Goal: Information Seeking & Learning: Check status

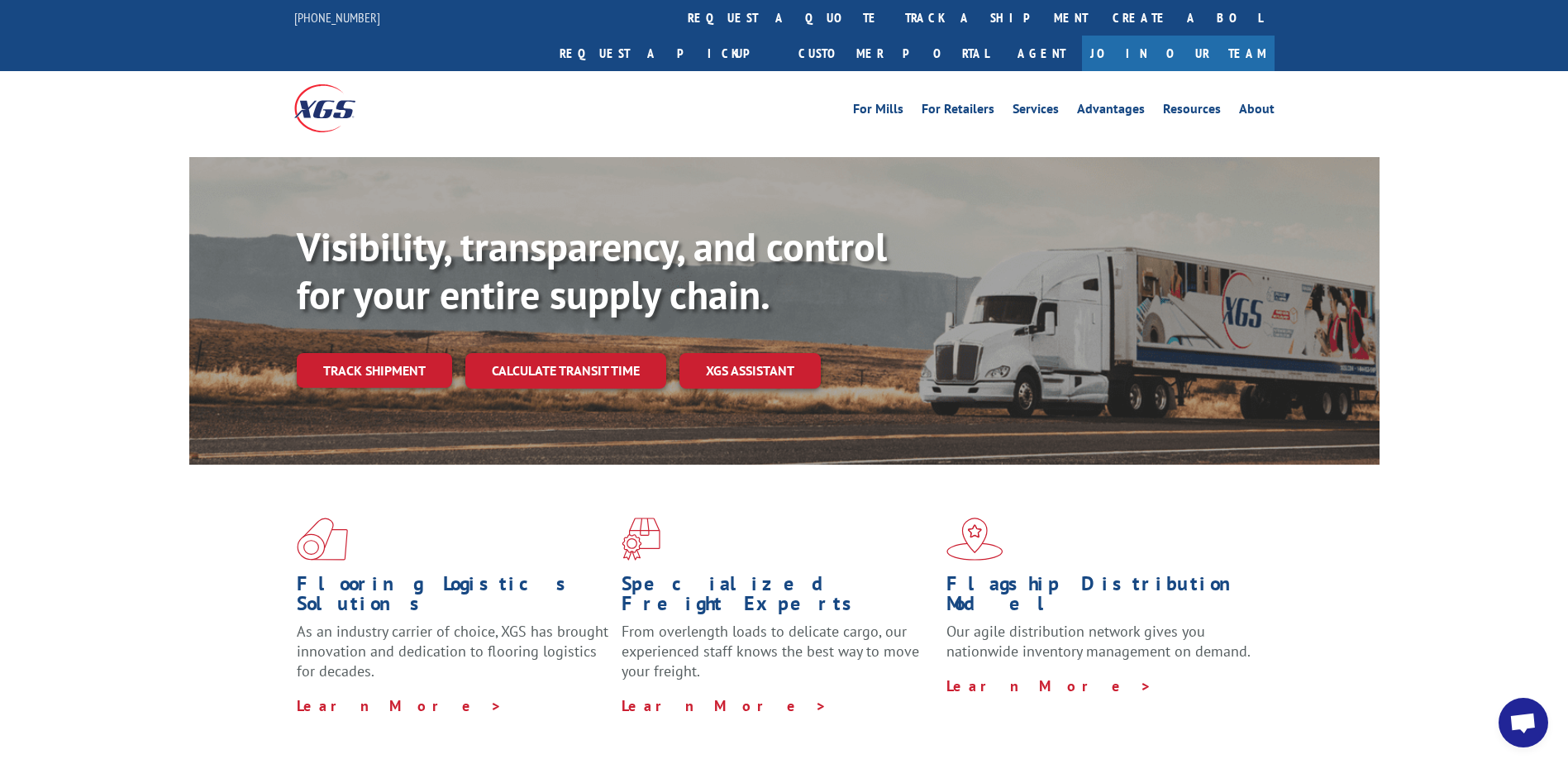
select select "bol"
click at [379, 353] on link "Track shipment" at bounding box center [374, 371] width 155 height 35
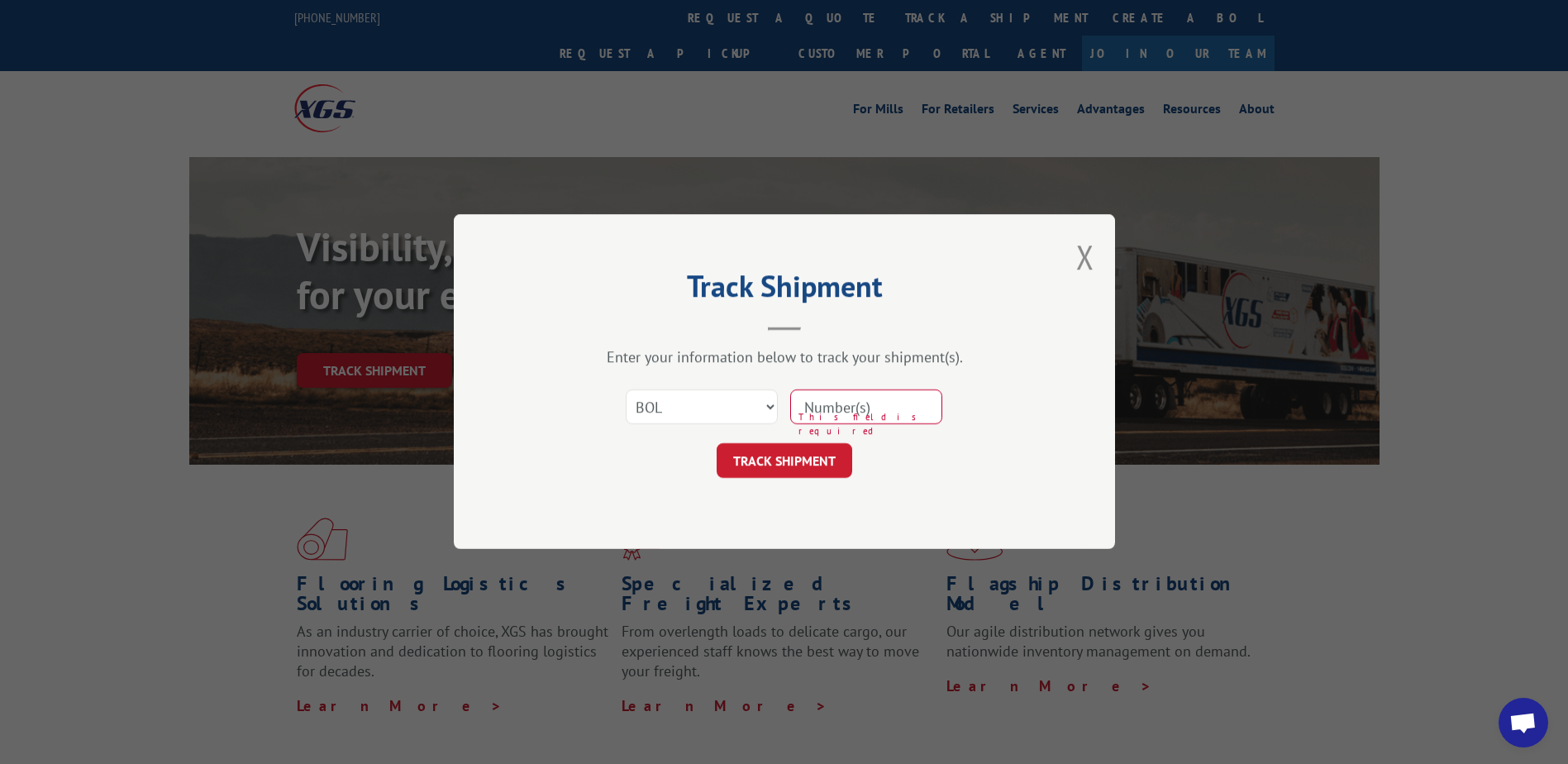
click at [870, 408] on input at bounding box center [866, 407] width 152 height 35
type input "7089340"
click at [801, 456] on button "TRACK SHIPMENT" at bounding box center [784, 461] width 136 height 35
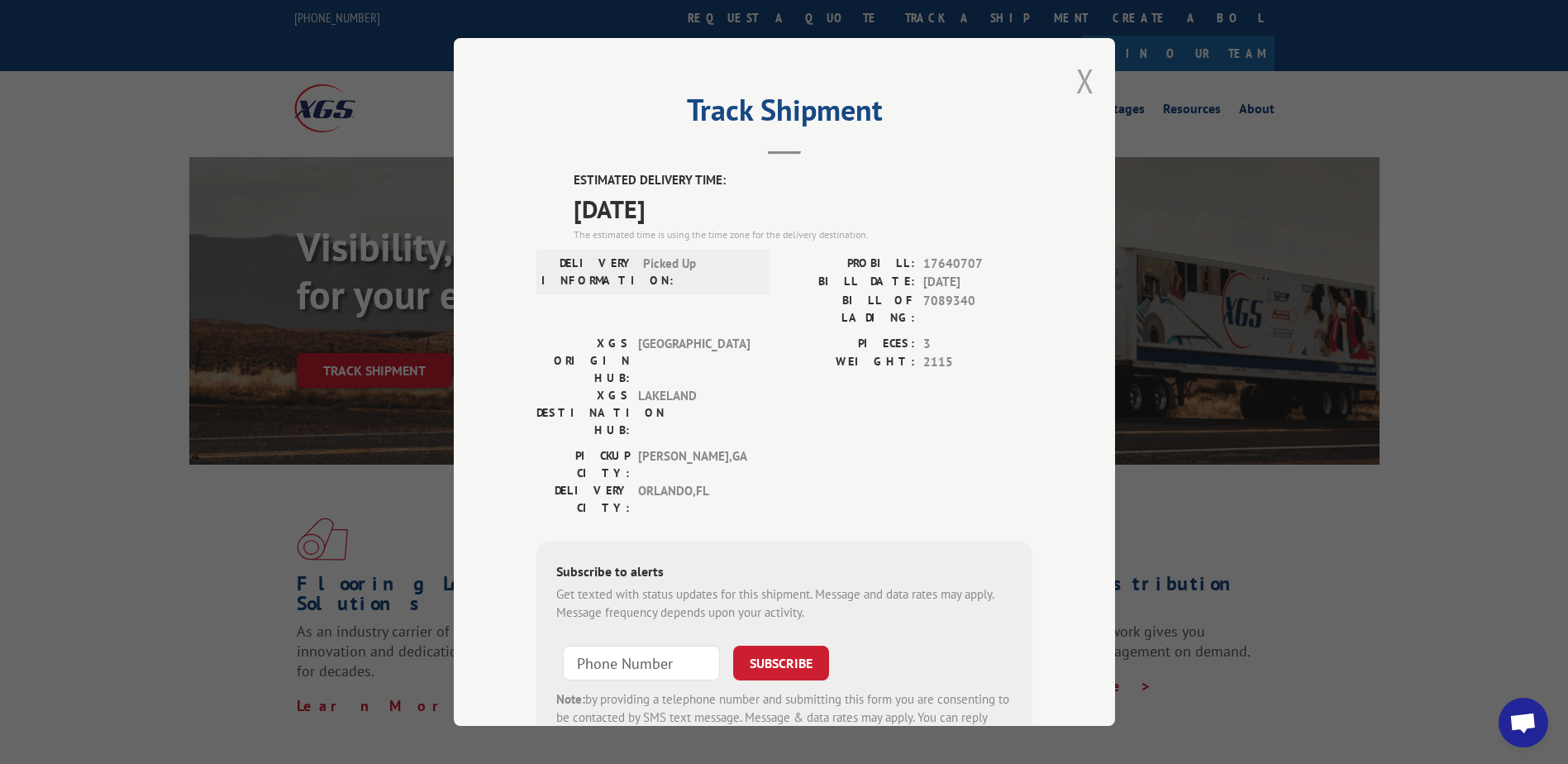
click at [1076, 82] on button "Close modal" at bounding box center [1085, 80] width 18 height 44
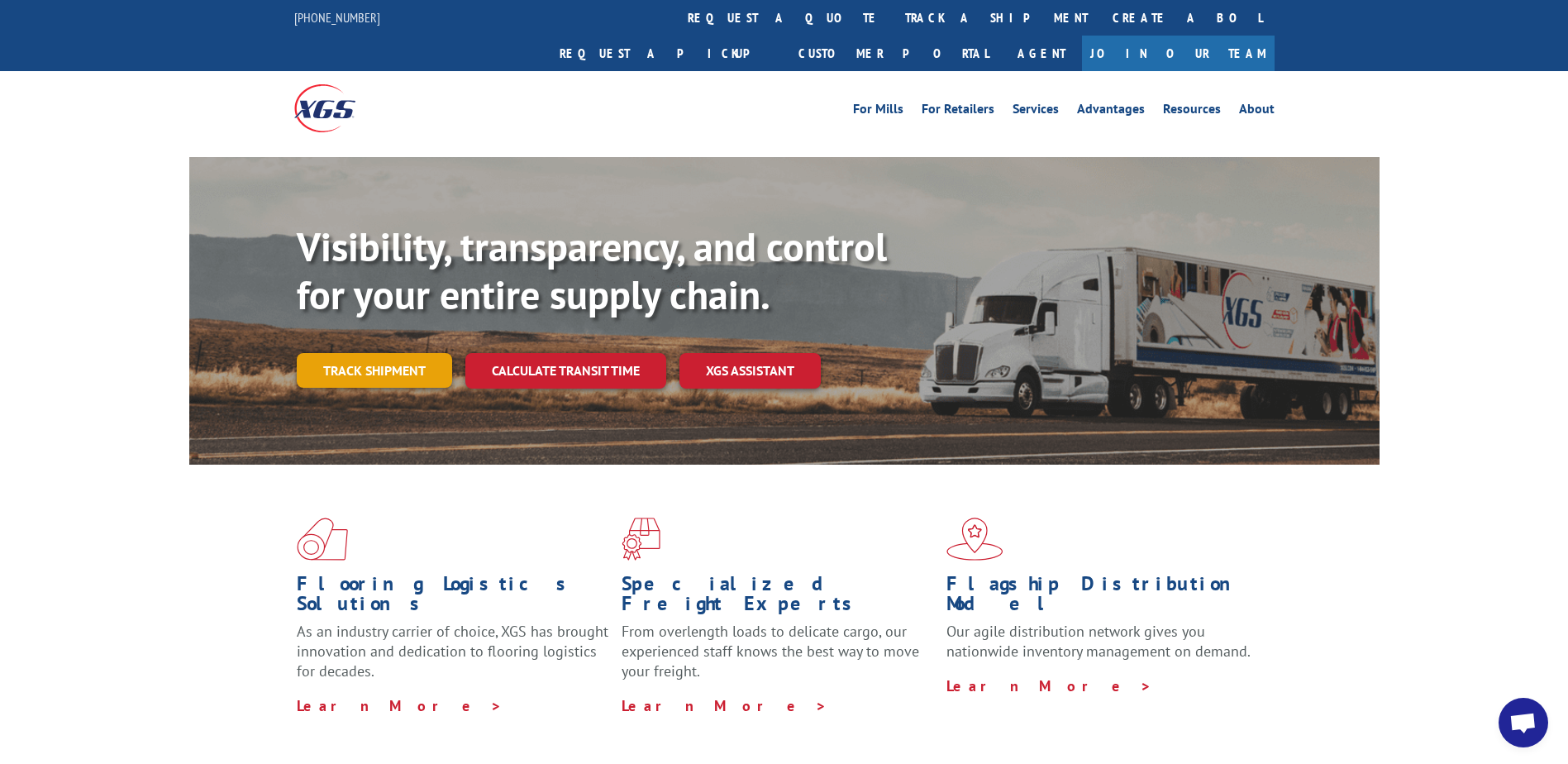
click at [345, 353] on link "Track shipment" at bounding box center [374, 371] width 155 height 35
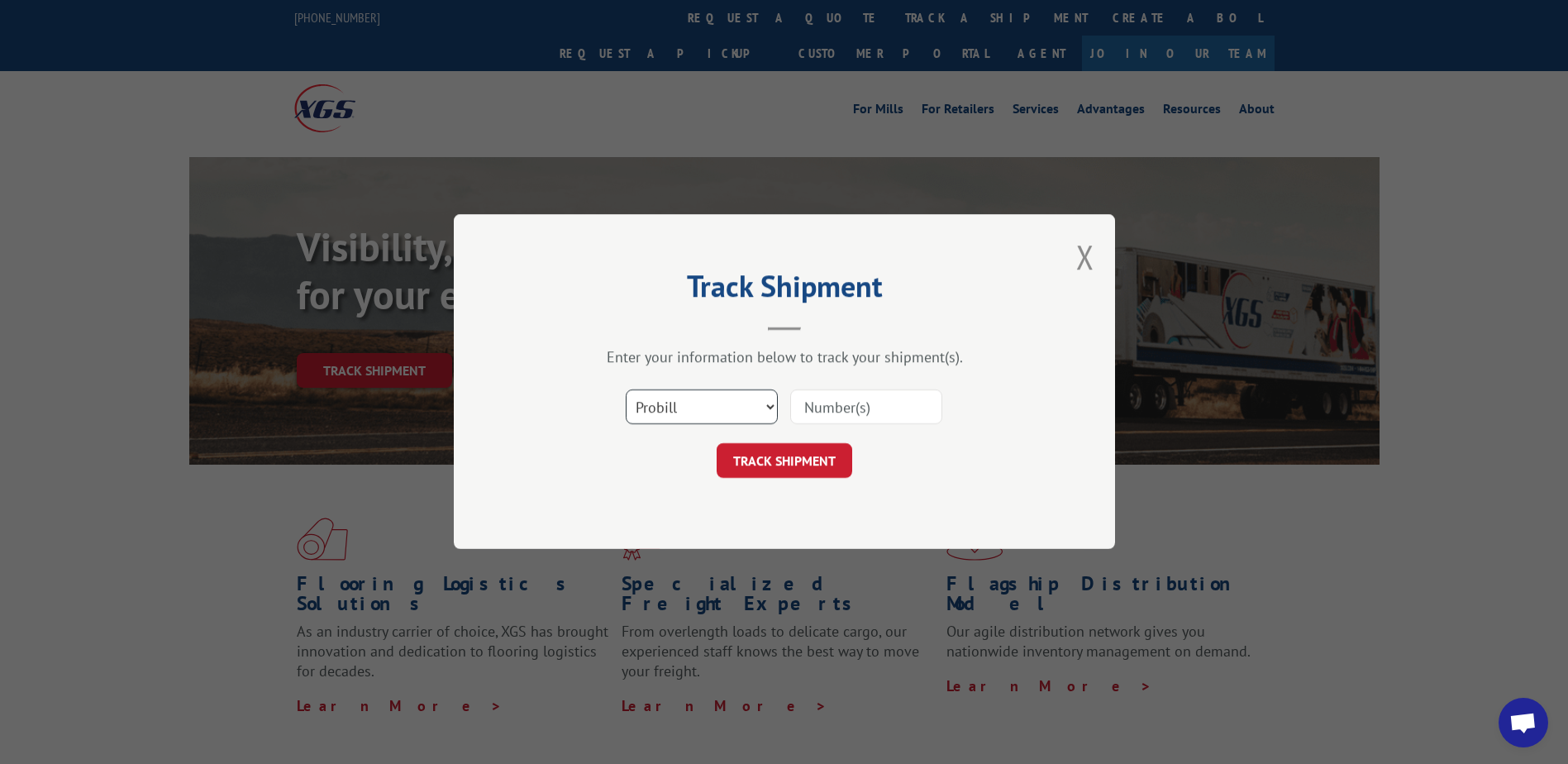
click at [764, 405] on select "Select category... Probill BOL PO" at bounding box center [702, 407] width 152 height 35
select select "bol"
click at [626, 390] on select "Select category... Probill BOL PO" at bounding box center [702, 407] width 152 height 35
click at [820, 408] on input at bounding box center [866, 407] width 152 height 35
type input "7089340"
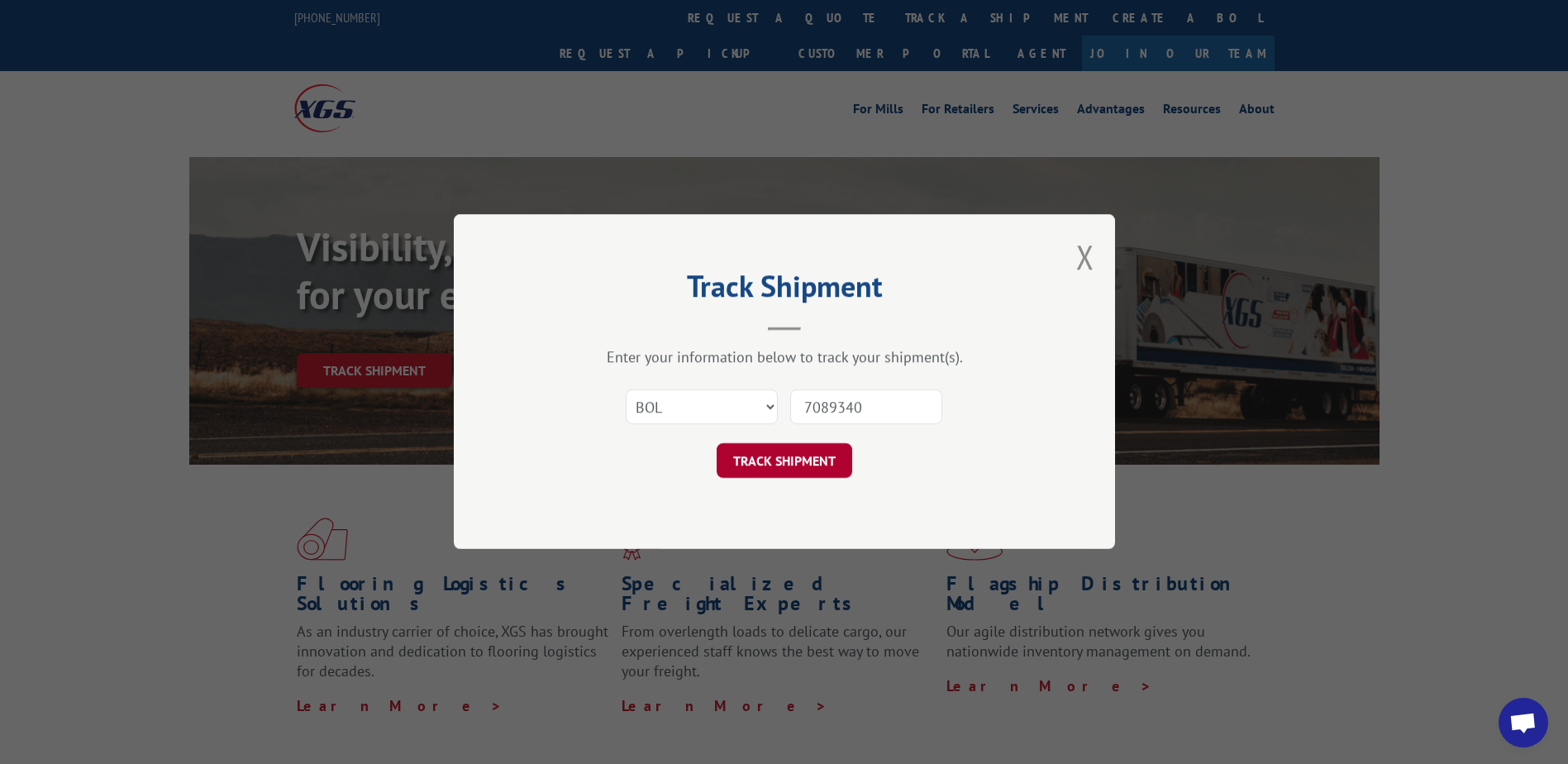
click at [779, 460] on button "TRACK SHIPMENT" at bounding box center [784, 461] width 136 height 35
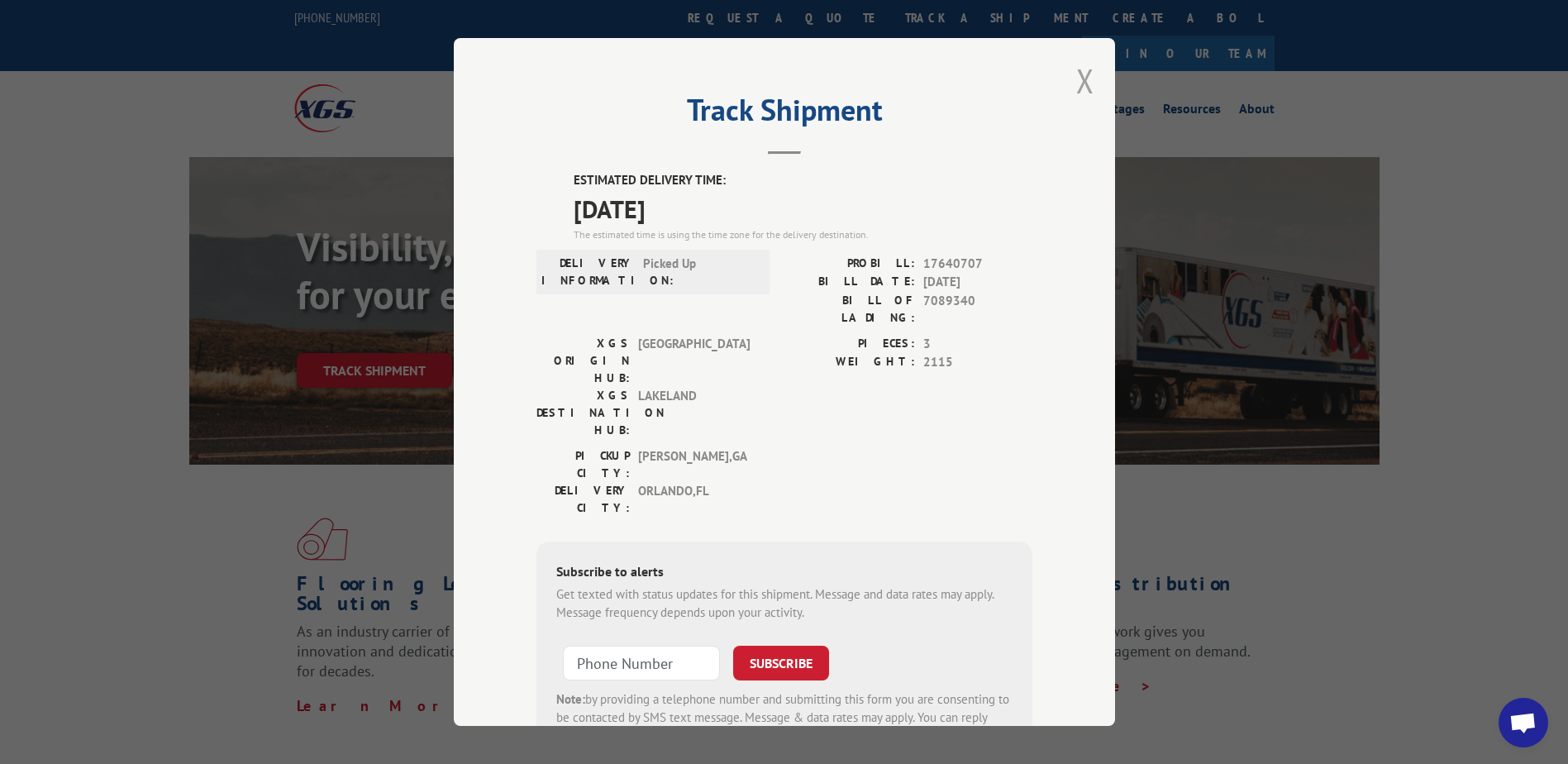
click at [1076, 78] on button "Close modal" at bounding box center [1085, 80] width 18 height 44
